Goal: Task Accomplishment & Management: Complete application form

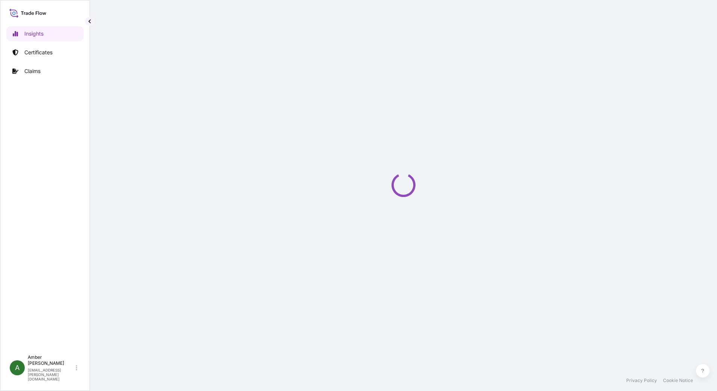
select select "2025"
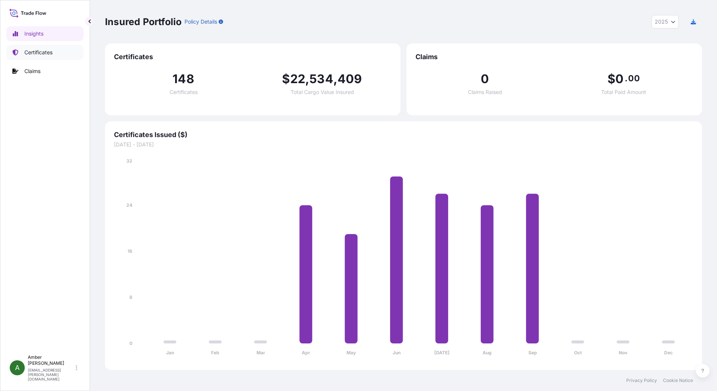
click at [52, 53] on p "Certificates" at bounding box center [38, 52] width 28 height 7
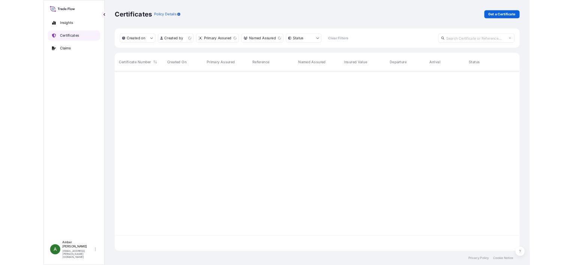
scroll to position [264, 591]
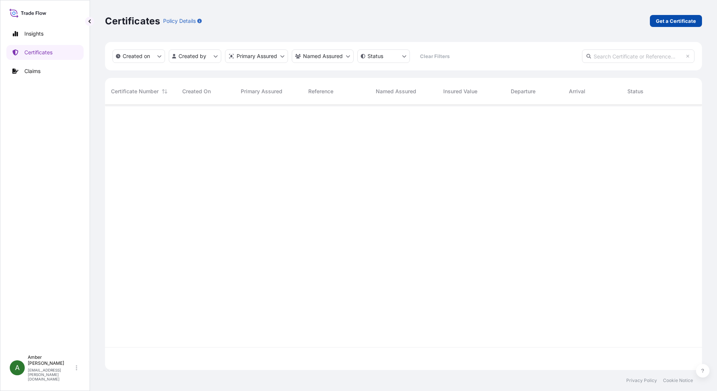
click at [656, 19] on link "Get a Certificate" at bounding box center [676, 21] width 52 height 12
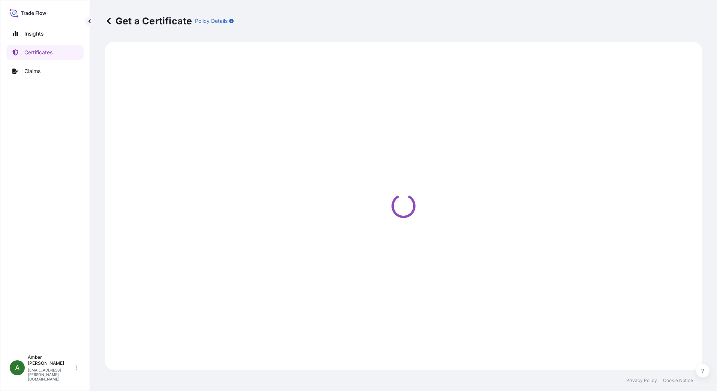
select select "Ocean Vessel"
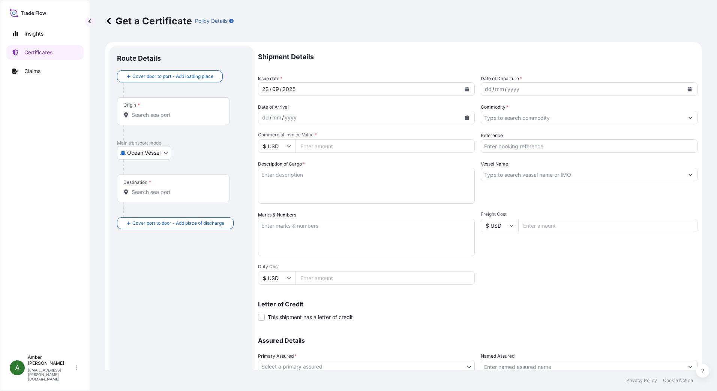
click at [517, 144] on input "Reference" at bounding box center [589, 145] width 217 height 13
paste input "RICFEL998300"
type input "RICFEL998300"
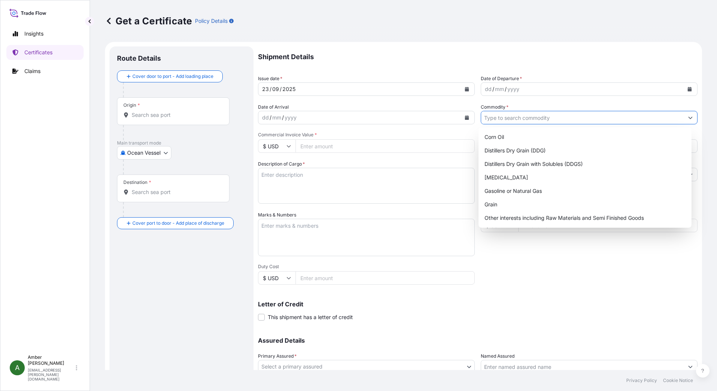
click at [522, 121] on input "Commodity *" at bounding box center [582, 117] width 202 height 13
click at [536, 165] on div "Distillers Dry Grain with Solubles (DDGS)" at bounding box center [584, 163] width 207 height 13
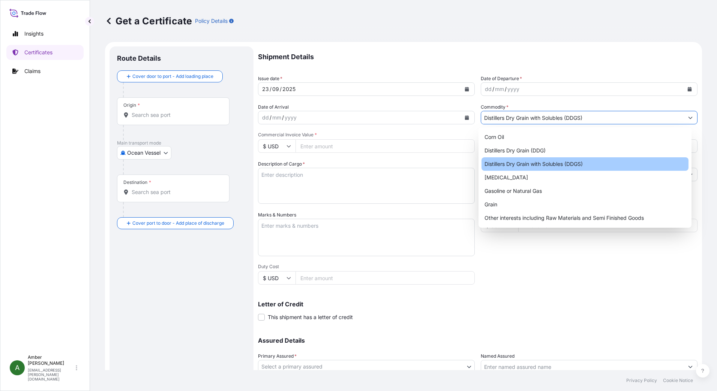
type input "Distillers Dry Grain with Solubles (DDGS)"
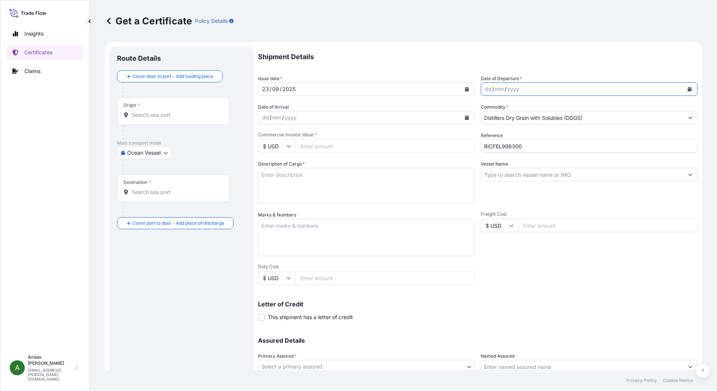
click at [687, 90] on icon "Calendar" at bounding box center [689, 89] width 4 height 4
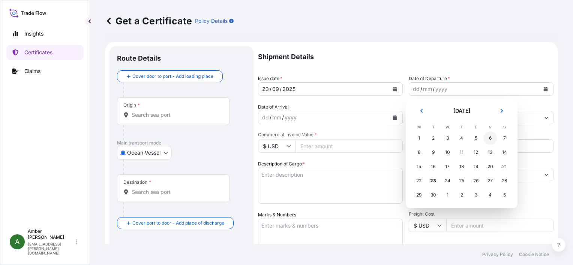
click at [491, 139] on div "6" at bounding box center [489, 138] width 13 height 13
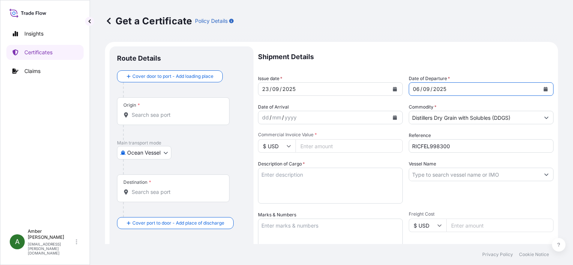
click at [393, 117] on icon "Calendar" at bounding box center [395, 117] width 4 height 4
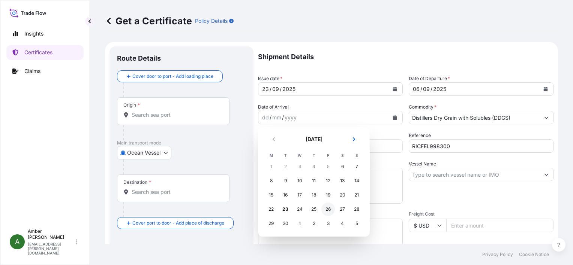
click at [330, 211] on div "26" at bounding box center [327, 209] width 13 height 13
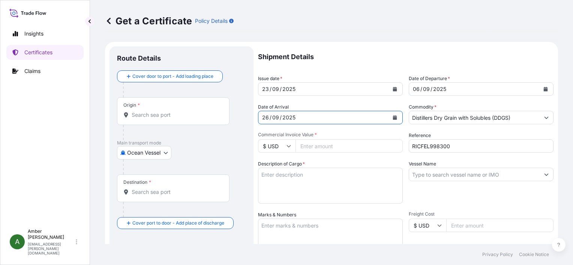
click at [144, 115] on input "Origin *" at bounding box center [176, 114] width 88 height 7
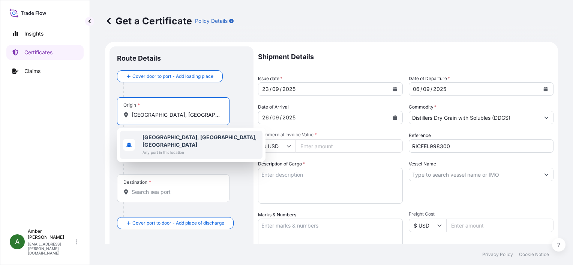
click at [169, 149] on span "Any port in this location" at bounding box center [200, 152] width 117 height 7
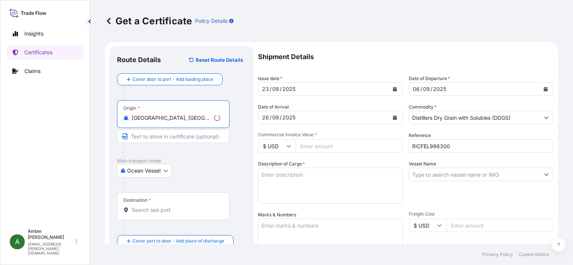
type input "Savannah, GA, USA"
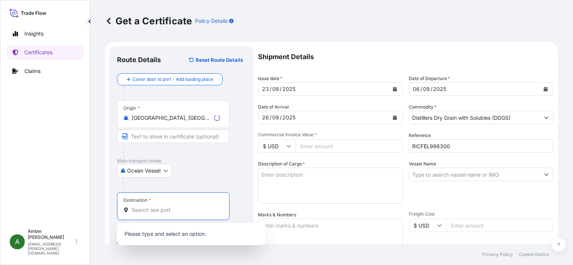
click at [165, 209] on input "Destination *" at bounding box center [176, 210] width 88 height 7
type input "A"
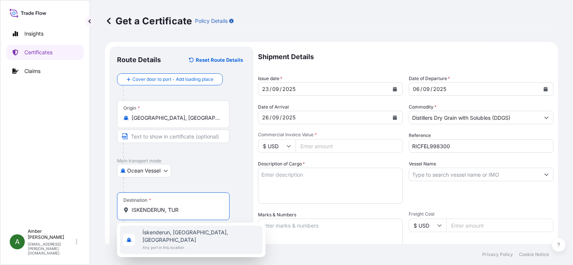
click at [174, 231] on span "İskenderun, Hatay, Türkiye" at bounding box center [200, 236] width 117 height 15
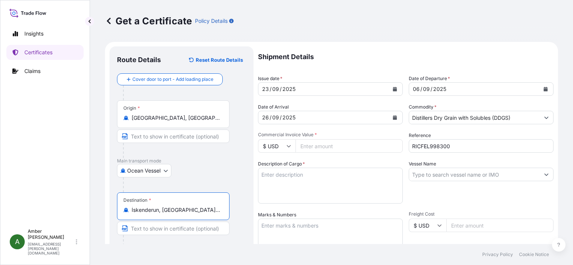
type input "İskenderun, Hatay, Türkiye"
click at [329, 145] on input "Commercial Invoice Value *" at bounding box center [348, 145] width 107 height 13
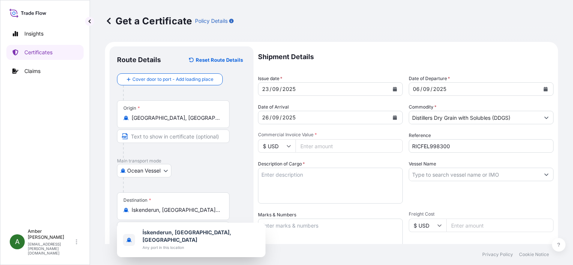
paste input "481312.30"
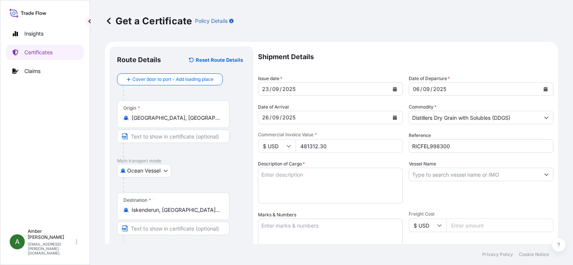
type input "481312.30"
click at [453, 196] on div "Vessel Name" at bounding box center [481, 181] width 145 height 43
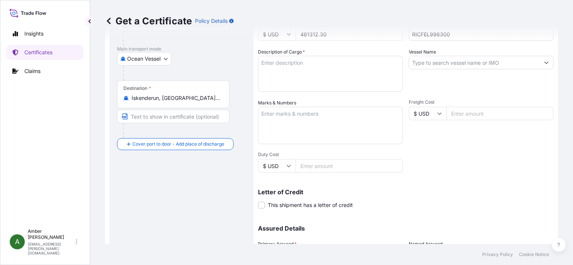
scroll to position [112, 0]
click at [453, 63] on input "Vessel Name" at bounding box center [474, 61] width 130 height 13
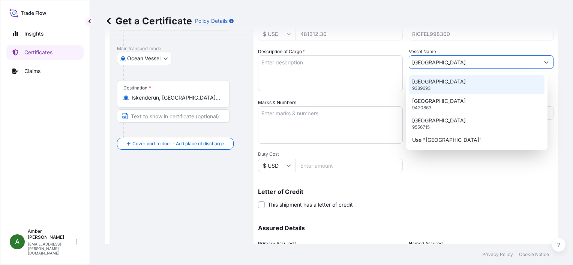
click at [438, 79] on p "KINGSTON" at bounding box center [439, 81] width 54 height 7
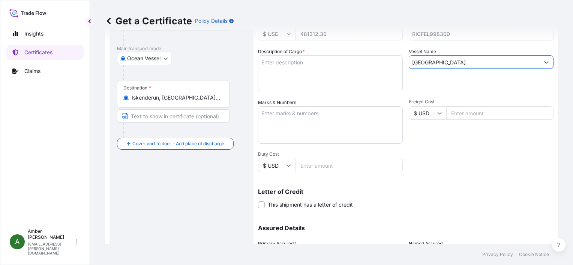
type input "KINGSTON"
click at [285, 72] on textarea "Description of Cargo *" at bounding box center [330, 73] width 145 height 36
paste textarea "DISTILLERS DRIED GRAINS WITH SOLUBLES TOTAL WEIGHT (MTS): 2,074.622 FREIGHT PRE…"
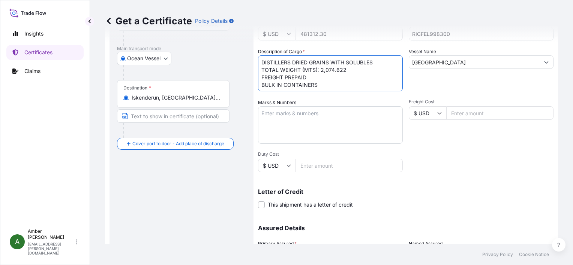
scroll to position [4, 0]
click at [279, 87] on textarea "DISTILLERS DRIED GRAINS WITH SOLUBLES TOTAL WEIGHT (MTS): 2,074.622 FREIGHT PRE…" at bounding box center [330, 73] width 145 height 36
paste textarea "X20250820071905"
type textarea "DISTILLERS DRIED GRAINS WITH SOLUBLES TOTAL WEIGHT (MTS): 2,074.622 FREIGHT PRE…"
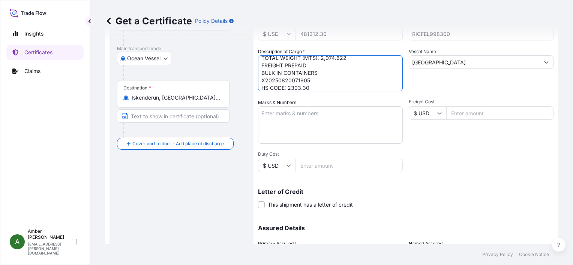
click at [513, 173] on div "Shipment Details Issue date * 23 / 09 / 2025 Date of Departure * 06 / 09 / 2025…" at bounding box center [405, 112] width 295 height 357
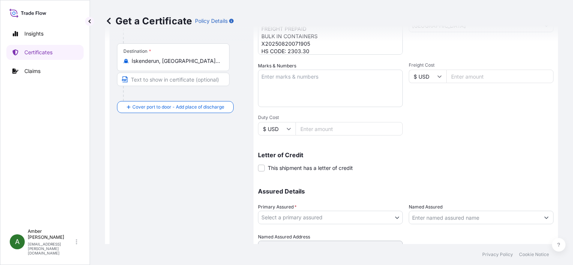
scroll to position [184, 0]
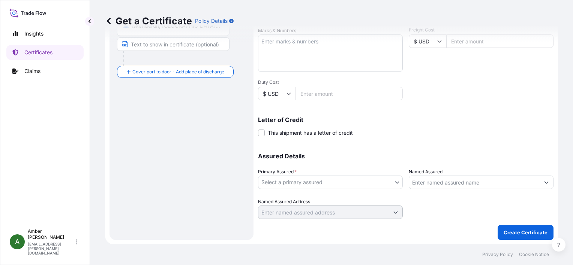
click at [355, 179] on body "Insights Certificates Claims A Amber Rinehart amber.rinehart@poet.com Get a Cer…" at bounding box center [286, 132] width 573 height 265
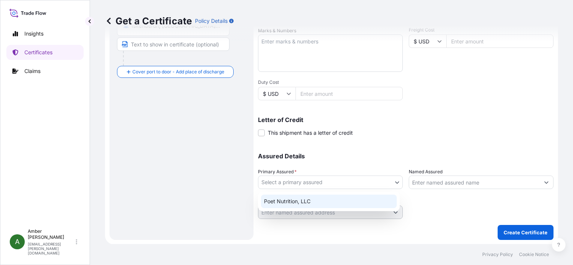
click at [327, 201] on div "Poet Nutrition, LLC" at bounding box center [329, 201] width 136 height 13
select select "31546"
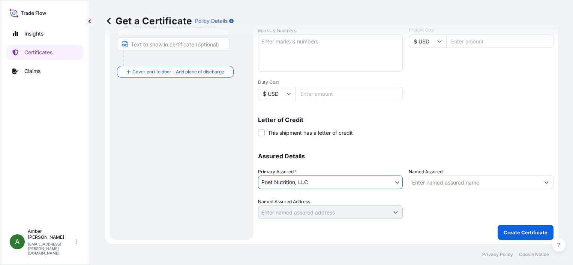
click at [460, 181] on input "Named Assured" at bounding box center [474, 182] width 130 height 13
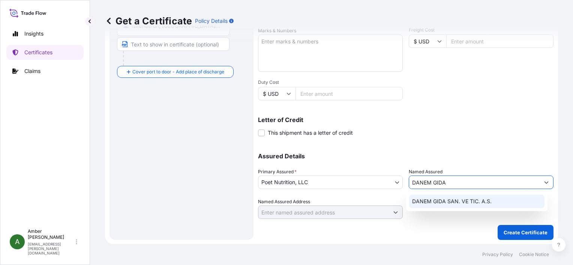
click at [464, 203] on span "DANEM GIDA SAN. VE TIC. A.S." at bounding box center [451, 201] width 79 height 7
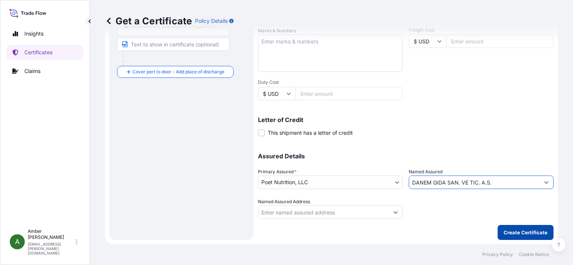
type input "DANEM GIDA SAN. VE TIC. A.S."
click at [519, 235] on p "Create Certificate" at bounding box center [525, 232] width 44 height 7
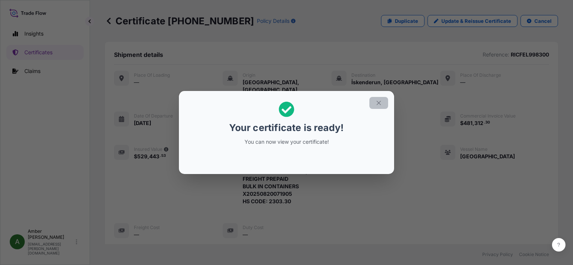
click at [380, 105] on icon "button" at bounding box center [378, 103] width 7 height 7
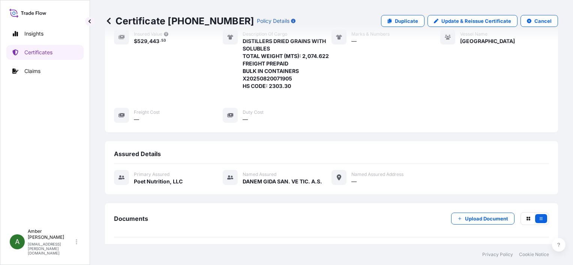
scroll to position [181, 0]
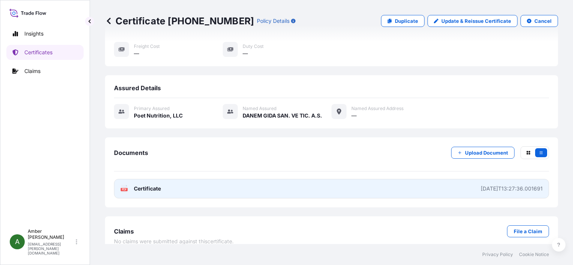
click at [127, 188] on rect at bounding box center [124, 189] width 7 height 3
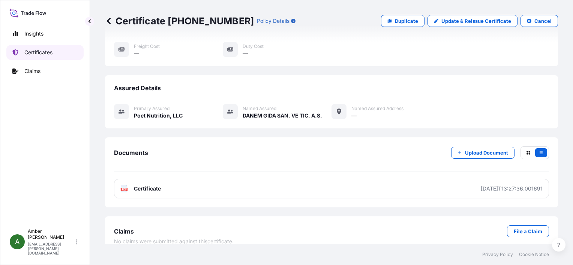
click at [29, 53] on p "Certificates" at bounding box center [38, 52] width 28 height 7
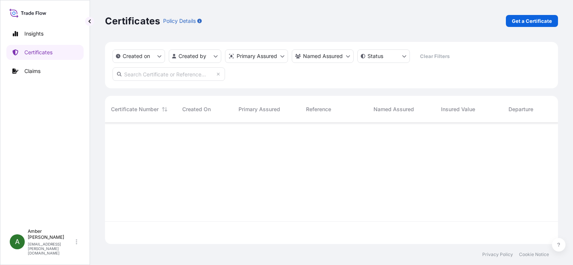
scroll to position [120, 447]
click at [527, 22] on p "Get a Certificate" at bounding box center [532, 20] width 40 height 7
select select "Ocean Vessel"
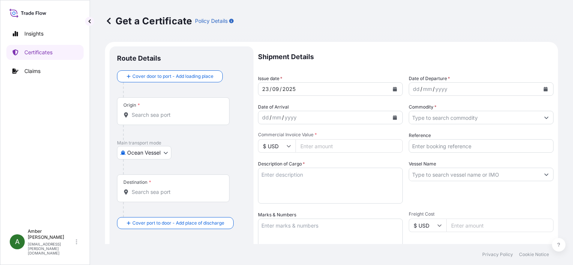
click at [442, 146] on input "Reference" at bounding box center [481, 145] width 145 height 13
paste input "RICFEP845500"
type input "RICFEP845500"
click at [444, 117] on input "Commodity *" at bounding box center [474, 117] width 130 height 13
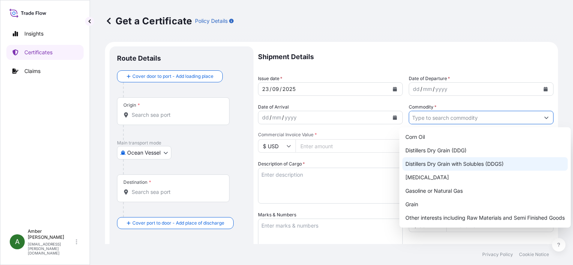
click at [455, 163] on div "Distillers Dry Grain with Solubles (DDGS)" at bounding box center [484, 163] width 165 height 13
type input "Distillers Dry Grain with Solubles (DDGS)"
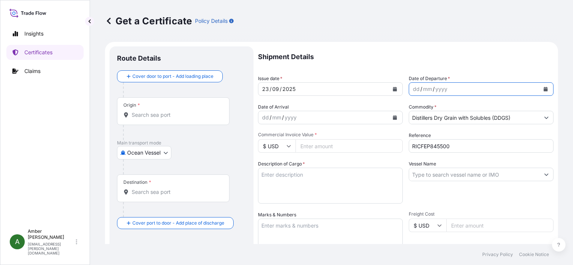
click at [544, 89] on icon "Calendar" at bounding box center [546, 89] width 4 height 4
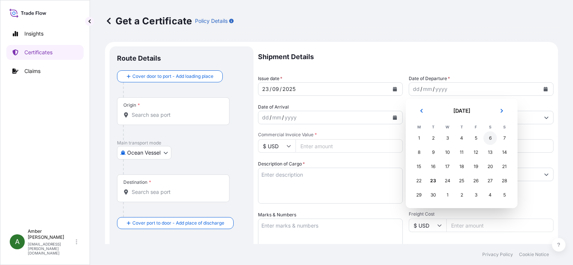
click at [489, 138] on div "6" at bounding box center [489, 138] width 13 height 13
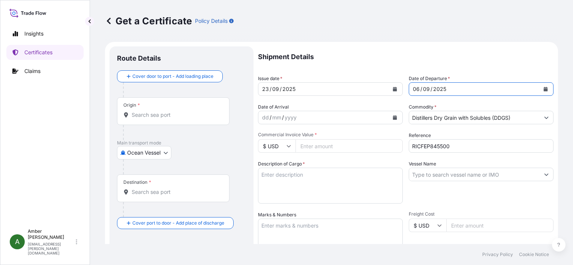
click at [395, 119] on button "Calendar" at bounding box center [395, 118] width 12 height 12
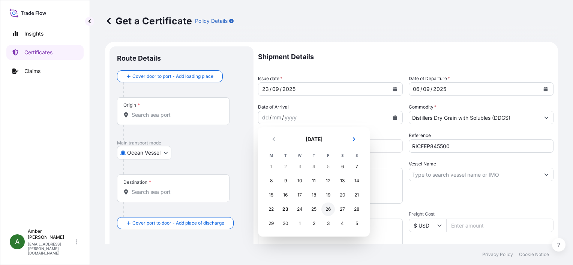
click at [331, 209] on div "26" at bounding box center [327, 209] width 13 height 13
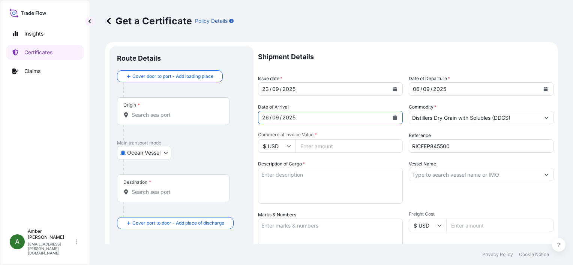
click at [330, 145] on input "Commercial Invoice Value *" at bounding box center [348, 145] width 107 height 13
paste input "117396.00"
type input "117396.00"
click at [155, 116] on input "Origin *" at bounding box center [176, 114] width 88 height 7
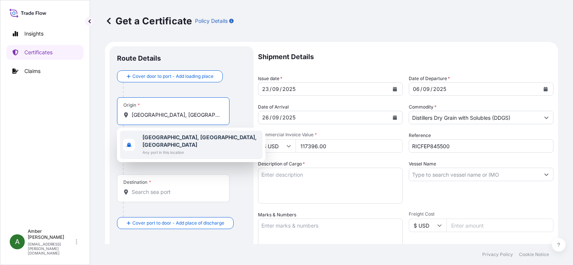
click at [166, 135] on b "Savannah, GA, USA" at bounding box center [199, 141] width 114 height 14
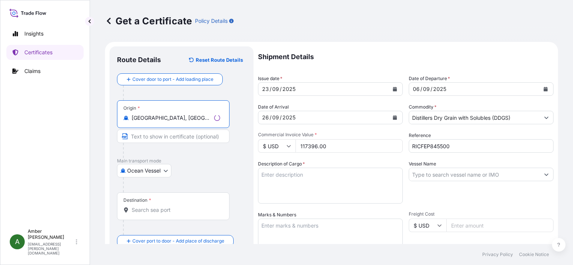
type input "Savannah, GA, USA"
click at [168, 212] on input "Destination *" at bounding box center [176, 210] width 88 height 7
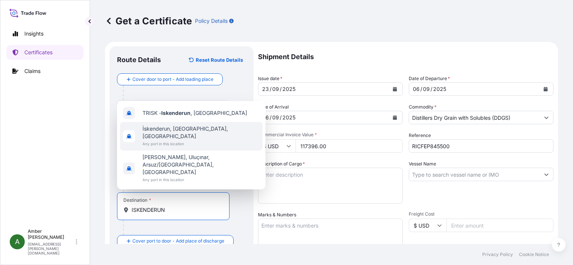
click at [174, 140] on span "İskenderun, Hatay, Türkiye" at bounding box center [200, 132] width 117 height 15
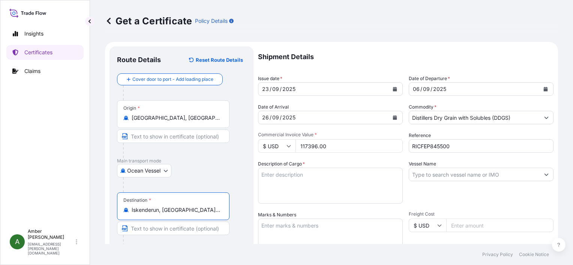
type input "İskenderun, Hatay, Türkiye"
click at [475, 178] on input "Vessel Name" at bounding box center [474, 174] width 130 height 13
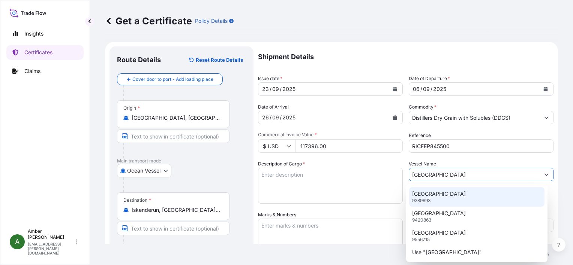
click at [442, 198] on div "KINGSTON 9389693" at bounding box center [476, 196] width 135 height 19
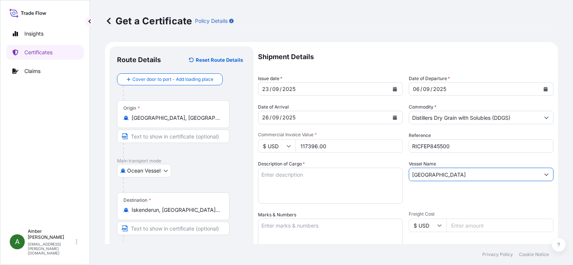
type input "KINGSTON"
click at [416, 194] on div "Vessel Name KINGSTON" at bounding box center [481, 181] width 145 height 43
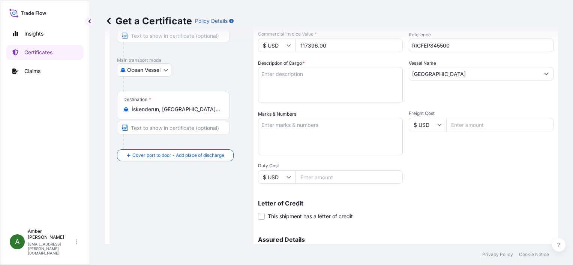
scroll to position [112, 0]
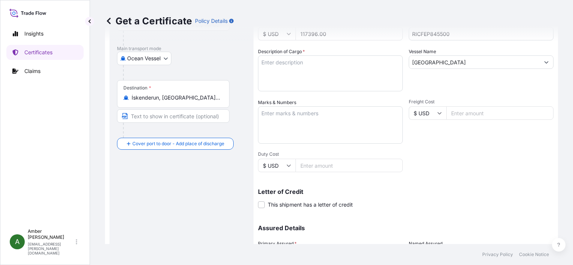
click at [289, 119] on textarea "Marks & Numbers" at bounding box center [330, 124] width 145 height 37
click at [286, 72] on textarea "Description of Cargo *" at bounding box center [330, 73] width 145 height 36
paste textarea "DISTILLERS DRIED GRAINS WITH SOLUBLES TOTAL WEIGHT (MTS): 517.163 FREIGHT PREPA…"
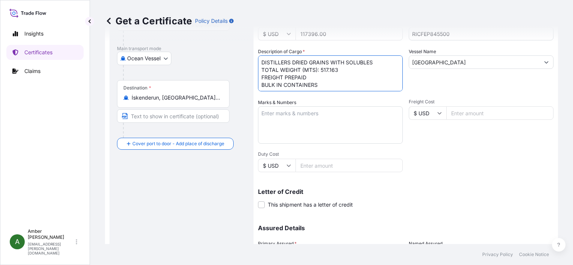
scroll to position [4, 0]
click at [315, 85] on textarea "DISTILLERS DRIED GRAINS WITH SOLUBLES TOTAL WEIGHT (MTS): 517.163 FREIGHT PREPA…" at bounding box center [330, 73] width 145 height 36
paste textarea "X20250827416359"
type textarea "DISTILLERS DRIED GRAINS WITH SOLUBLES TOTAL WEIGHT (MTS): 517.163 FREIGHT PREPA…"
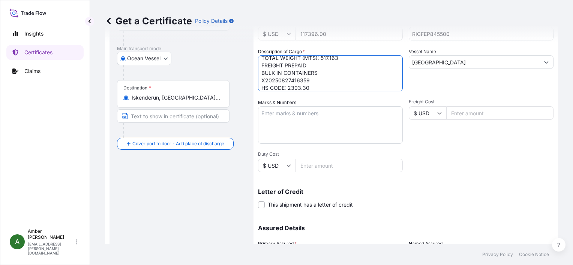
click at [496, 151] on div "Shipment Details Issue date * 23 / 09 / 2025 Date of Departure * 06 / 09 / 2025…" at bounding box center [405, 112] width 295 height 357
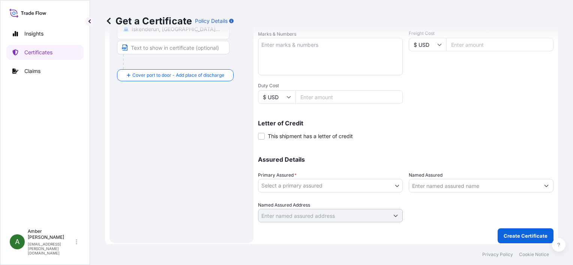
scroll to position [184, 0]
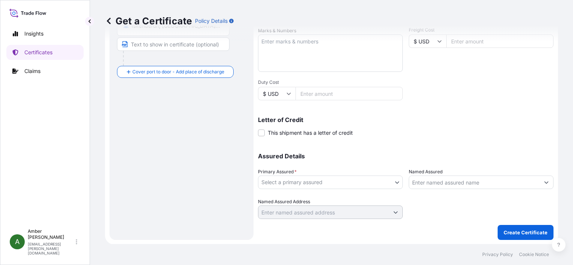
click at [335, 184] on body "Insights Certificates Claims A Amber Rinehart amber.rinehart@poet.com Get a Cer…" at bounding box center [286, 132] width 573 height 265
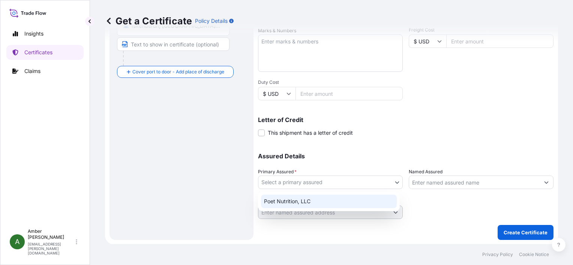
click at [310, 202] on div "Poet Nutrition, LLC" at bounding box center [329, 201] width 136 height 13
select select "31546"
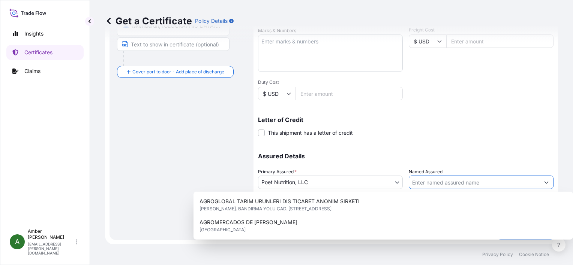
click at [454, 183] on input "Named Assured" at bounding box center [474, 182] width 130 height 13
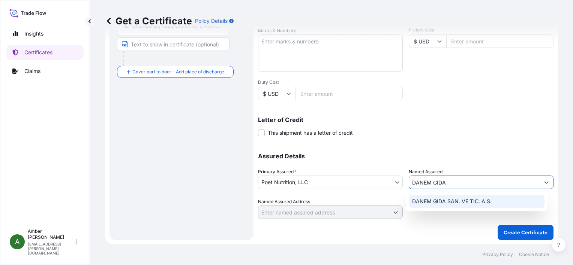
click at [448, 202] on span "DANEM GIDA SAN. VE TIC. A.S." at bounding box center [451, 201] width 79 height 7
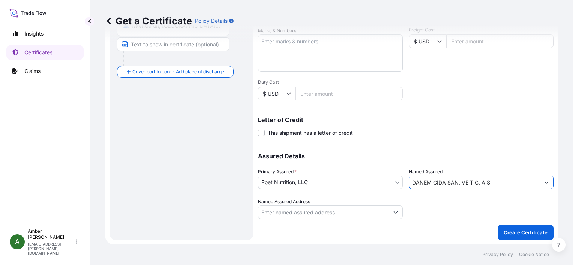
type input "DANEM GIDA SAN. VE TIC. A.S."
click at [449, 129] on div "Letter of Credit This shipment has a letter of credit Letter of credit * Letter…" at bounding box center [405, 127] width 295 height 20
click at [507, 231] on p "Create Certificate" at bounding box center [525, 232] width 44 height 7
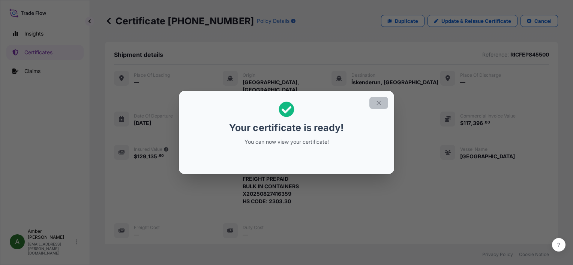
click at [376, 104] on icon "button" at bounding box center [378, 103] width 7 height 7
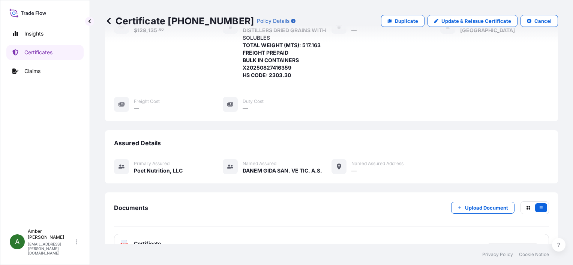
scroll to position [181, 0]
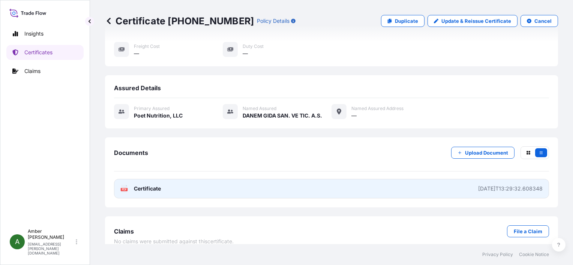
click at [135, 185] on span "Certificate" at bounding box center [147, 188] width 27 height 7
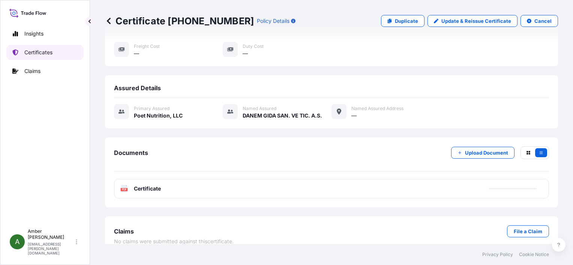
click at [34, 55] on p "Certificates" at bounding box center [38, 52] width 28 height 7
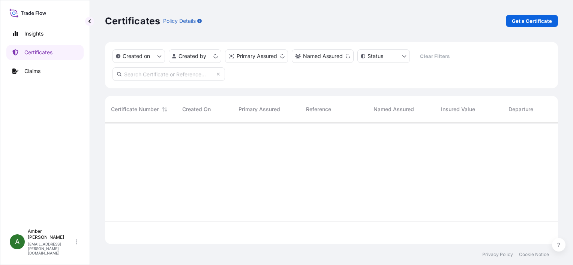
scroll to position [120, 447]
click at [529, 22] on p "Get a Certificate" at bounding box center [532, 20] width 40 height 7
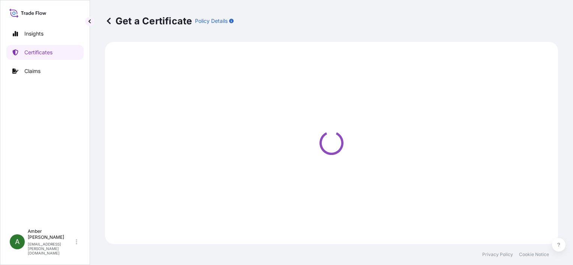
select select "Ocean Vessel"
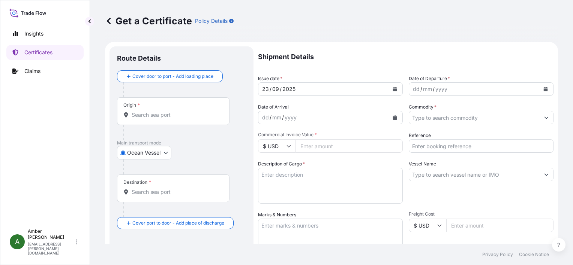
click at [444, 148] on input "Reference" at bounding box center [481, 145] width 145 height 13
paste input "RICFFN382700"
type input "RICFFN382700"
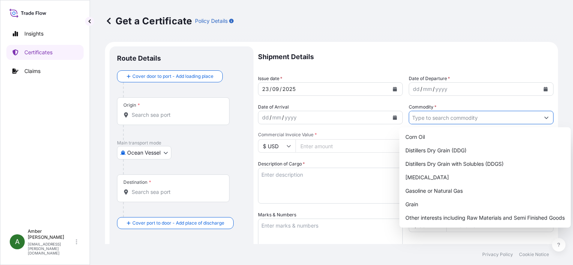
click at [450, 117] on input "Commodity *" at bounding box center [474, 117] width 130 height 13
click at [457, 164] on div "Distillers Dry Grain with Solubles (DDGS)" at bounding box center [484, 163] width 165 height 13
type input "Distillers Dry Grain with Solubles (DDGS)"
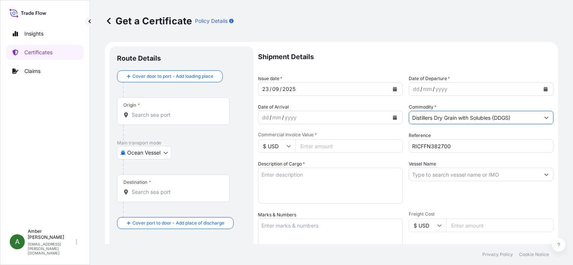
click at [544, 91] on icon "Calendar" at bounding box center [546, 89] width 4 height 4
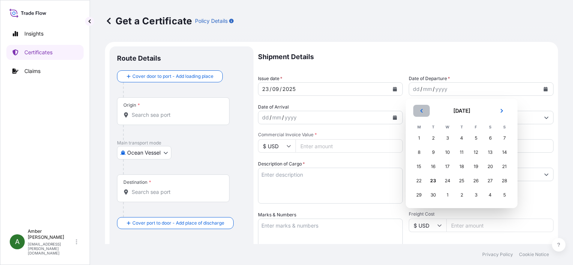
click at [423, 111] on icon "Previous" at bounding box center [421, 111] width 4 height 4
click at [487, 196] on div "30" at bounding box center [489, 195] width 13 height 13
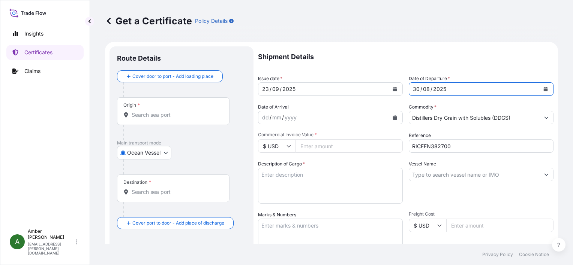
click at [393, 118] on icon "Calendar" at bounding box center [395, 117] width 4 height 4
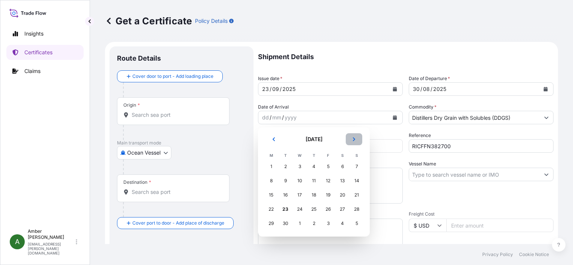
click at [357, 140] on button "Next" at bounding box center [354, 139] width 16 height 12
click at [358, 168] on div "5" at bounding box center [356, 166] width 13 height 13
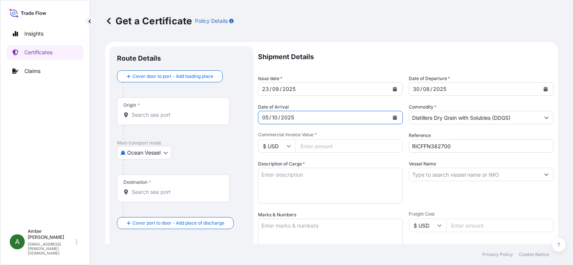
click at [154, 116] on input "Origin *" at bounding box center [176, 114] width 88 height 7
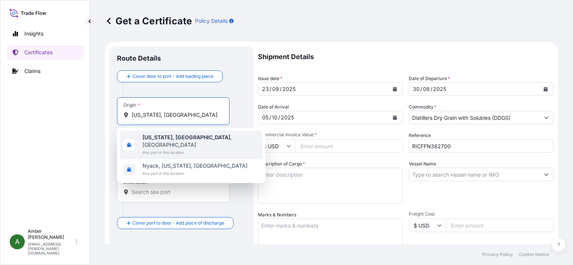
click at [162, 136] on b "New York, NY" at bounding box center [186, 137] width 88 height 6
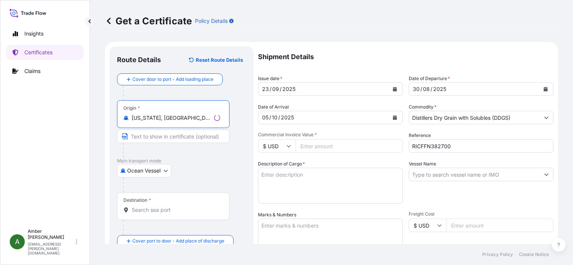
type input "New York, NY, USA"
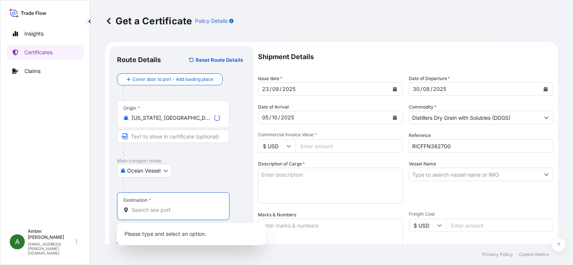
click at [163, 213] on input "Destination *" at bounding box center [176, 210] width 88 height 7
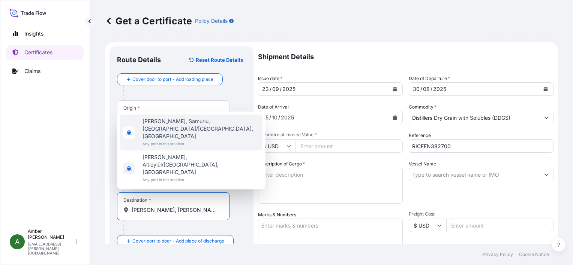
click at [172, 140] on span "Aliağa, Samurlu, Aliağa/İzmir, Türkiye" at bounding box center [200, 129] width 117 height 22
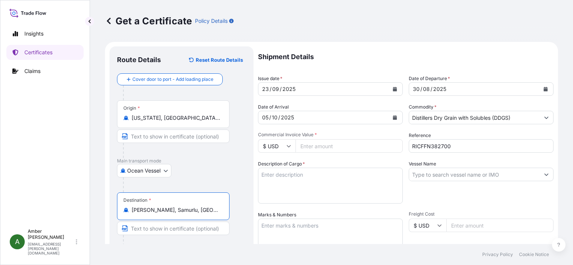
type input "Aliağa, Samurlu, Aliağa/İzmir, Türkiye"
click at [236, 169] on div "Ocean Vessel Air Ocean Vessel Ocean Vessel - On Deck Rail Road" at bounding box center [181, 170] width 129 height 13
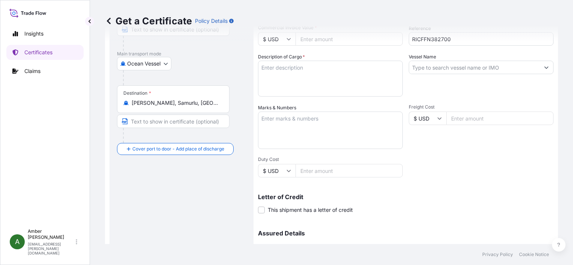
scroll to position [112, 0]
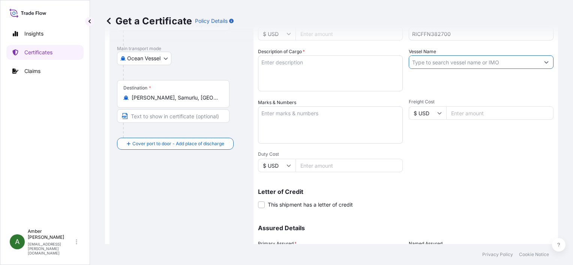
click at [458, 62] on input "Vessel Name" at bounding box center [474, 61] width 130 height 13
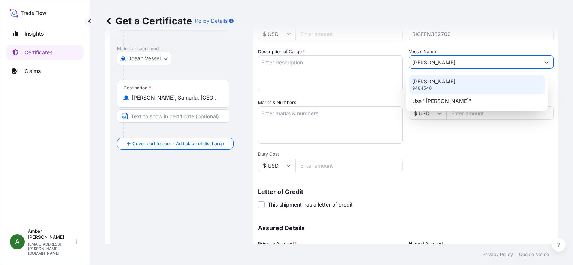
click at [445, 86] on div "BERNHARD SCHULTE 9484546" at bounding box center [476, 84] width 135 height 19
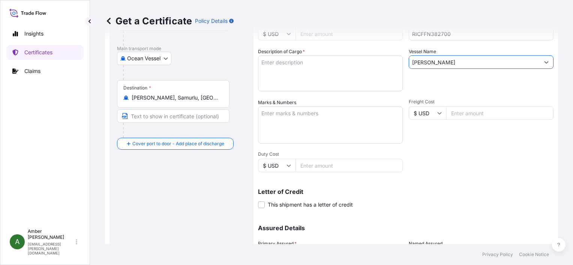
type input "BERNHARD SCHULTE"
click at [342, 69] on textarea "Description of Cargo *" at bounding box center [330, 73] width 145 height 36
click at [289, 69] on textarea "Description of Cargo *" at bounding box center [330, 73] width 145 height 36
paste textarea "POET Dried Distillers Grains TOTAL WEIGHT (MTS): 827.863 FREIGHT PREPAID BULK I…"
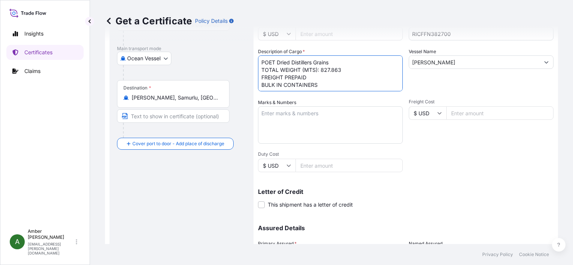
scroll to position [4, 0]
click at [303, 87] on textarea "POET Dried Distillers Grains TOTAL WEIGHT (MTS): 827.863 FREIGHT PREPAID BULK I…" at bounding box center [330, 73] width 145 height 36
paste textarea "X20250825293574"
type textarea "POET Dried Distillers Grains TOTAL WEIGHT (MTS): 827.863 FREIGHT PREPAID BULK I…"
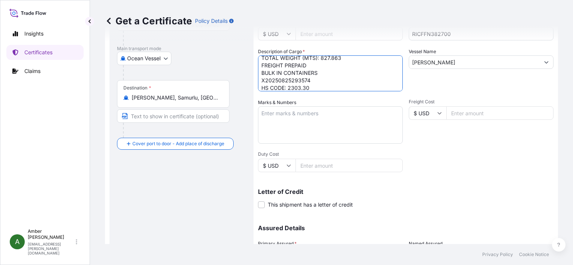
click at [449, 187] on div "Letter of Credit This shipment has a letter of credit Letter of credit * Letter…" at bounding box center [405, 194] width 295 height 29
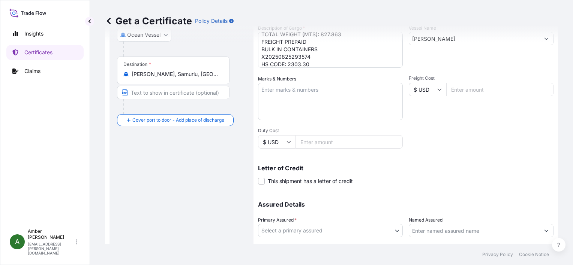
scroll to position [184, 0]
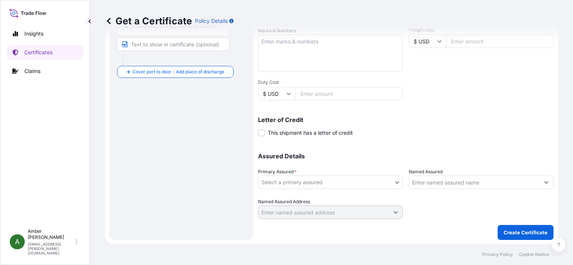
click at [370, 181] on body "Insights Certificates Claims A Amber Rinehart amber.rinehart@poet.com Get a Cer…" at bounding box center [286, 132] width 573 height 265
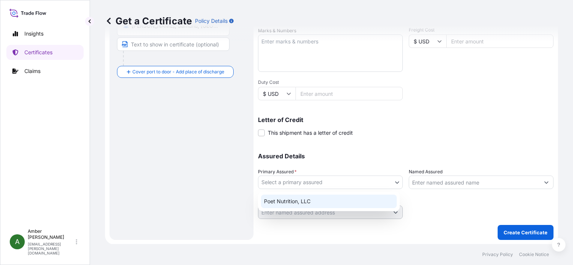
click at [336, 202] on div "Poet Nutrition, LLC" at bounding box center [329, 201] width 136 height 13
select select "31546"
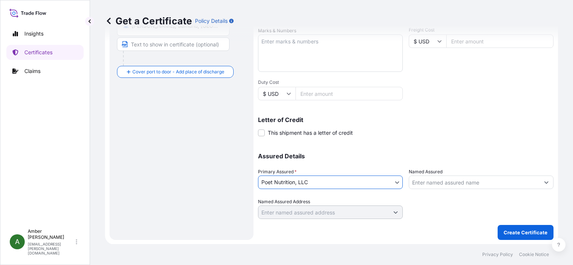
click at [448, 181] on input "Named Assured" at bounding box center [474, 182] width 130 height 13
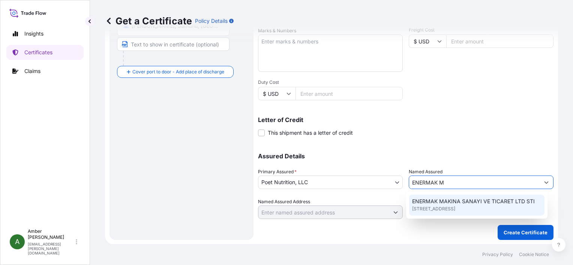
click at [439, 209] on span "NO: 488/1 MUSTAFAKEMALPASA, 16250, Türkiye" at bounding box center [433, 208] width 43 height 7
type input "ENERMAK MAKINA SANAYI VE TICARET LTD STI"
type input "NO: 488/1 MUSTAFAKEMALPASA"
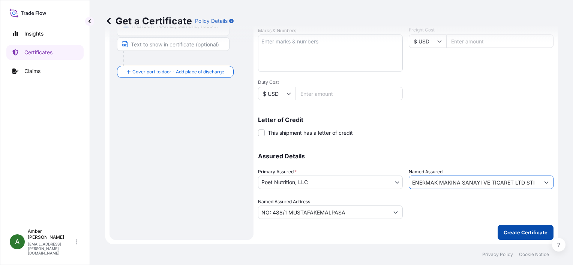
type input "ENERMAK MAKINA SANAYI VE TICARET LTD STI"
click at [528, 230] on p "Create Certificate" at bounding box center [525, 232] width 44 height 7
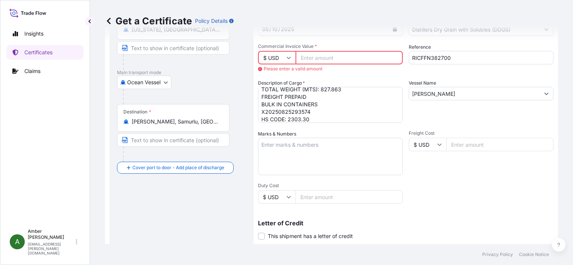
scroll to position [72, 0]
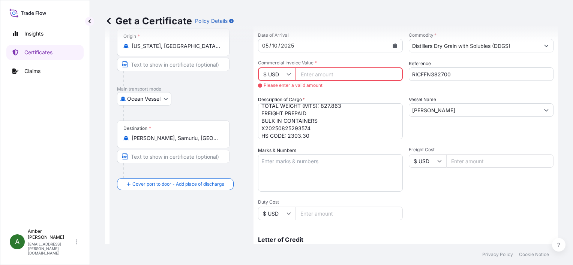
click at [313, 75] on input "Commercial Invoice Value *" at bounding box center [348, 73] width 107 height 13
paste input "186269.18"
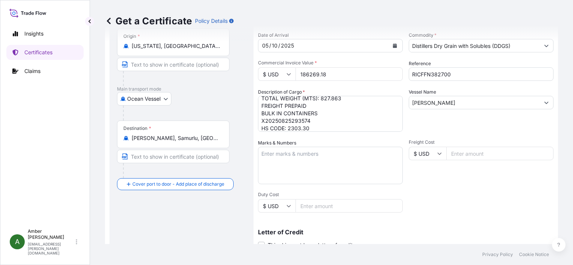
type input "186269.18"
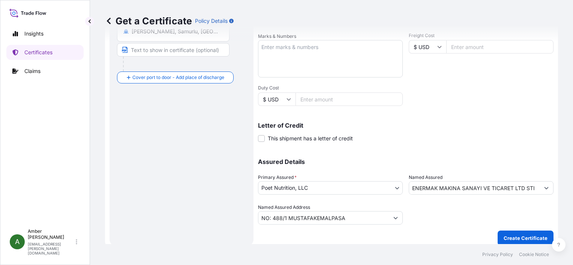
scroll to position [184, 0]
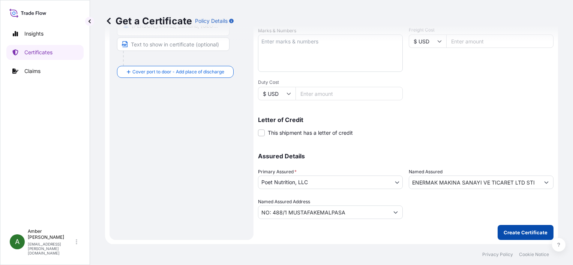
click at [504, 233] on p "Create Certificate" at bounding box center [525, 232] width 44 height 7
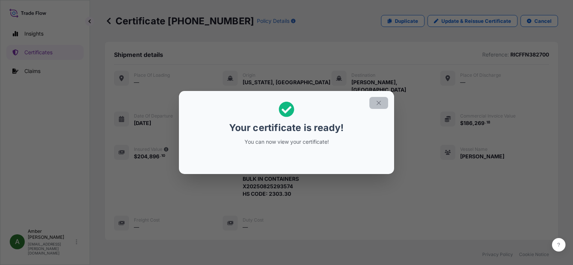
click at [377, 105] on icon "button" at bounding box center [378, 103] width 7 height 7
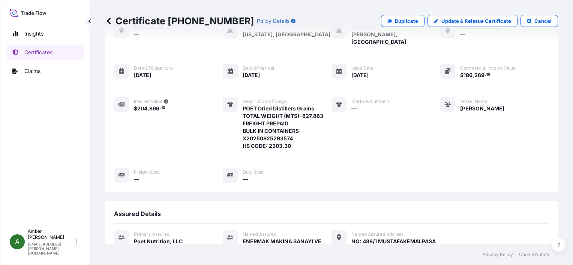
scroll to position [150, 0]
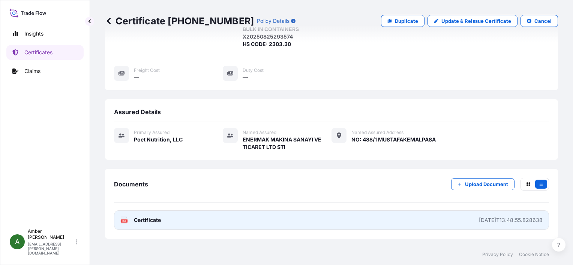
click at [146, 217] on span "Certificate" at bounding box center [147, 220] width 27 height 7
